Goal: Task Accomplishment & Management: Manage account settings

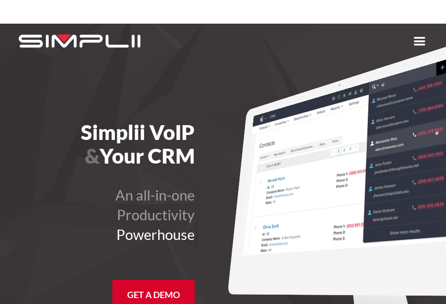
click at [419, 46] on div "menu" at bounding box center [420, 42] width 18 height 18
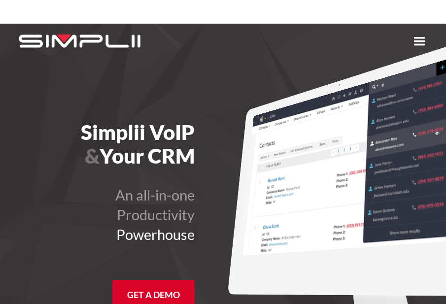
click at [419, 40] on div "menu" at bounding box center [420, 42] width 18 height 18
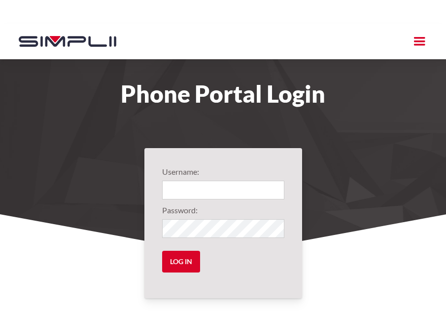
click at [172, 168] on label"] "Username:" at bounding box center [223, 172] width 122 height 12
click at [180, 185] on input "Login" at bounding box center [223, 189] width 122 height 19
type input "1008@DECIBEL"
click at [162, 250] on input "Log in" at bounding box center [181, 261] width 38 height 22
click at [186, 258] on input "Log in" at bounding box center [181, 261] width 38 height 22
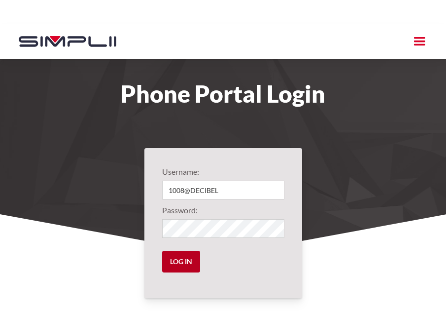
click at [186, 258] on input "Log in" at bounding box center [181, 261] width 38 height 22
click at [188, 256] on input "Log in" at bounding box center [181, 261] width 38 height 22
click at [171, 262] on input "Log in" at bounding box center [181, 261] width 38 height 22
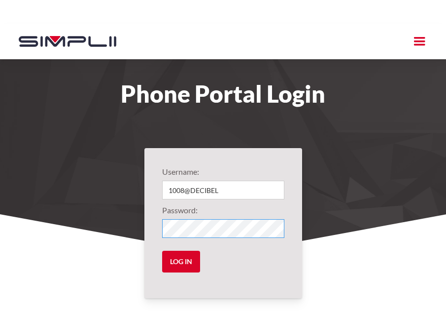
click at [162, 250] on input "Log in" at bounding box center [181, 261] width 38 height 22
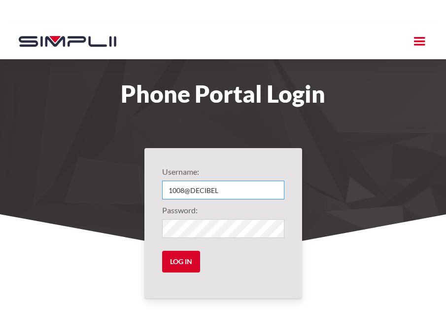
click at [219, 186] on input "1008@DECIBEL" at bounding box center [223, 189] width 122 height 19
click at [162, 250] on input "Log in" at bounding box center [181, 261] width 38 height 22
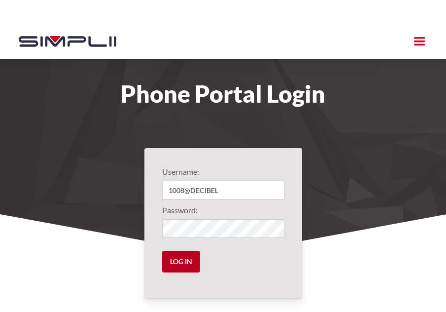
click at [174, 260] on input "Log in" at bounding box center [181, 261] width 38 height 22
click at [163, 254] on input "Log in" at bounding box center [181, 261] width 38 height 22
